Goal: Task Accomplishment & Management: Manage account settings

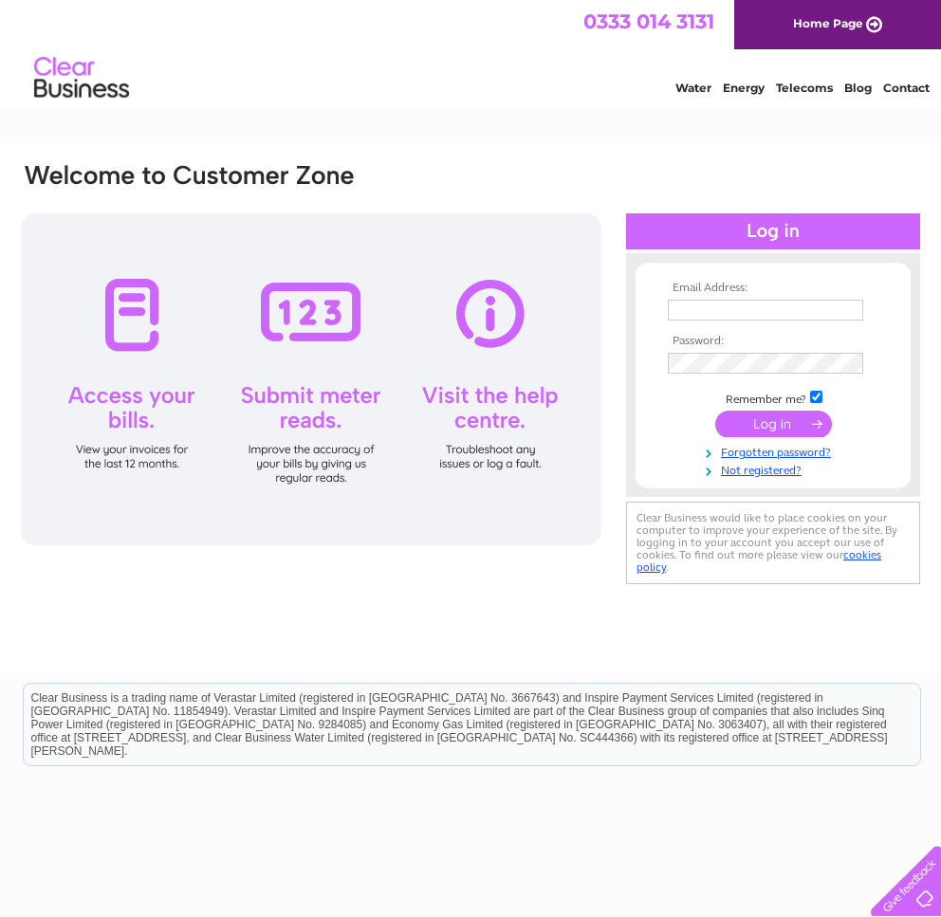
type input "accounts@davidogilvie.com"
click at [759, 421] on input "submit" at bounding box center [773, 424] width 117 height 27
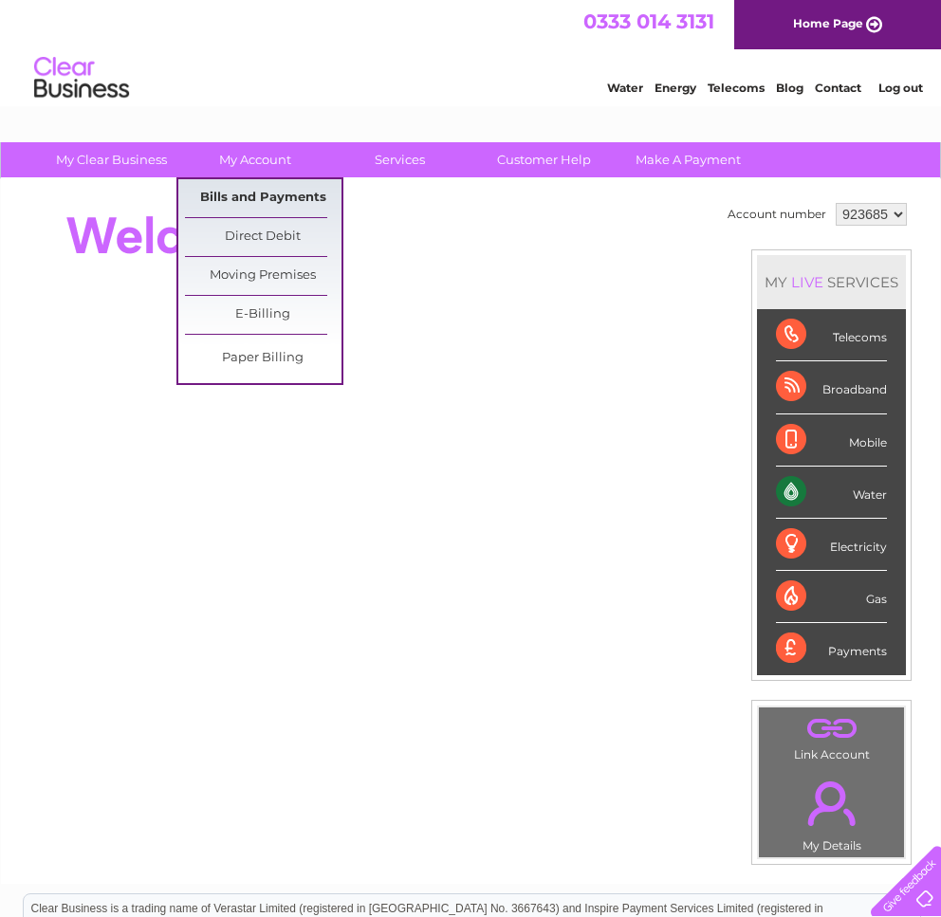
click at [260, 212] on link "Bills and Payments" at bounding box center [263, 198] width 157 height 38
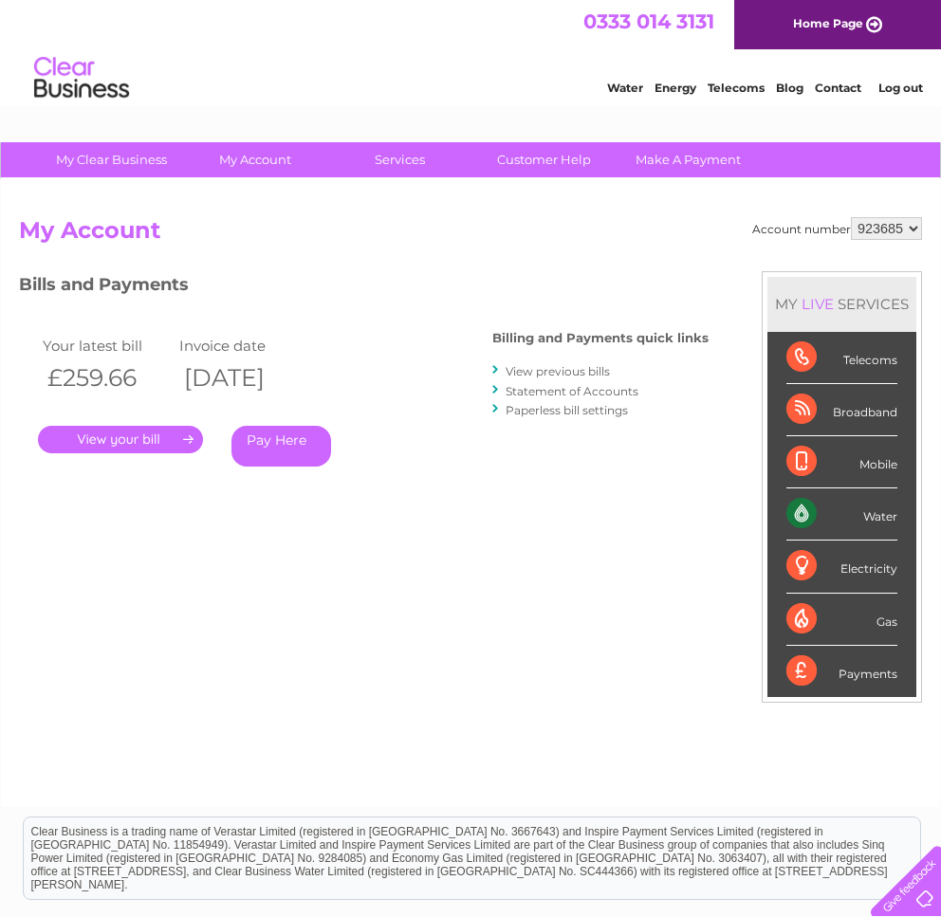
click at [143, 434] on link "." at bounding box center [120, 440] width 165 height 28
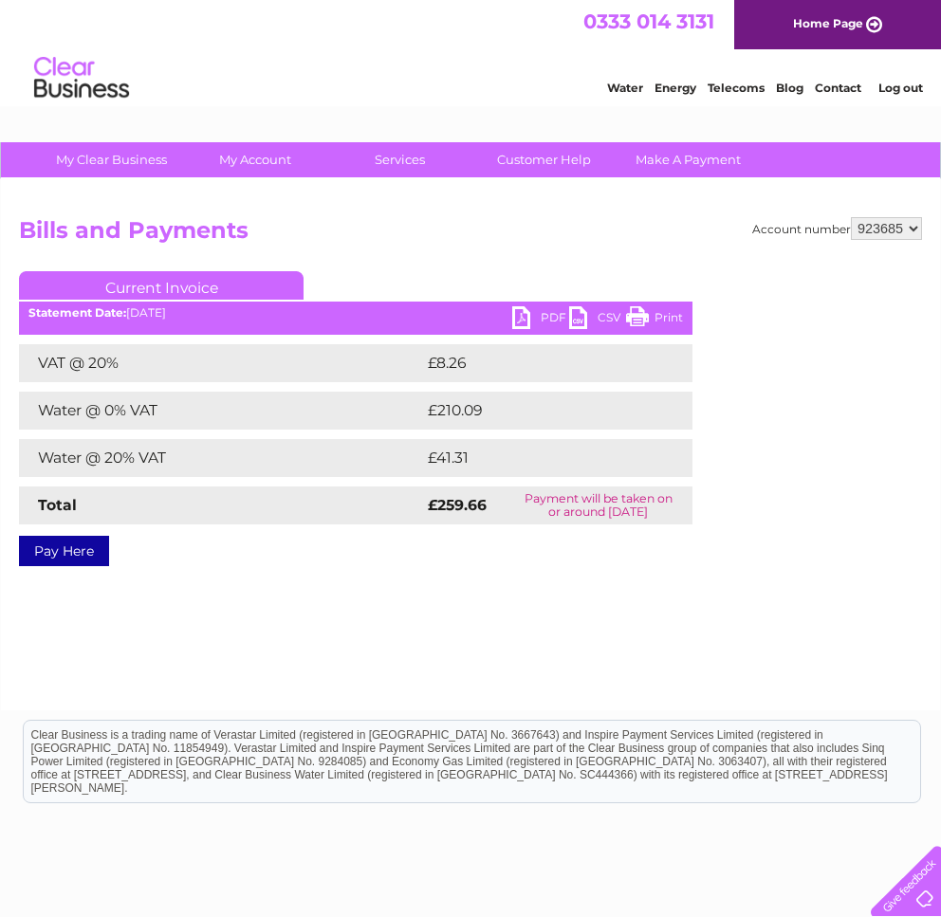
click at [525, 309] on link "PDF" at bounding box center [540, 320] width 57 height 28
